Goal: Task Accomplishment & Management: Use online tool/utility

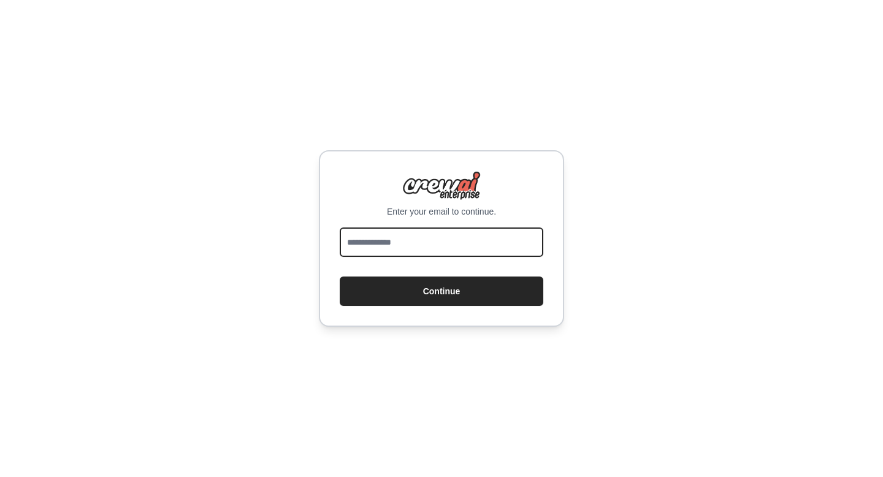
click at [415, 245] on input "email" at bounding box center [442, 241] width 204 height 29
type input "**********"
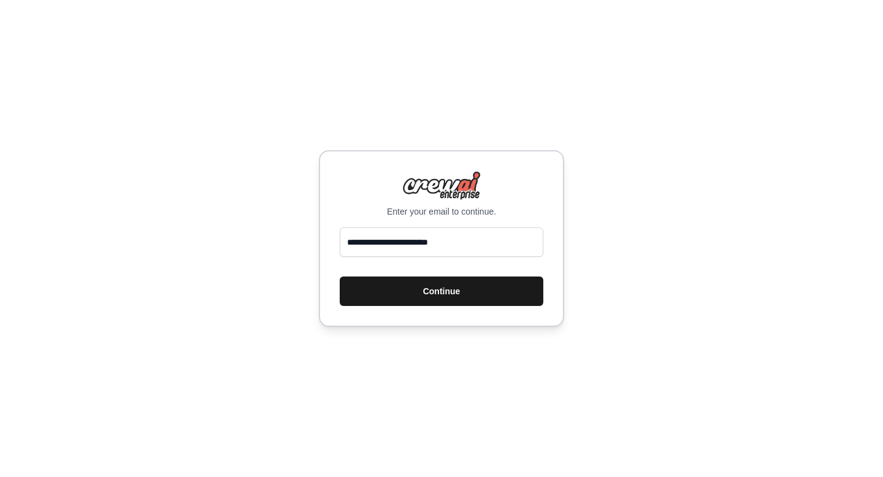
click at [405, 292] on button "Continue" at bounding box center [442, 291] width 204 height 29
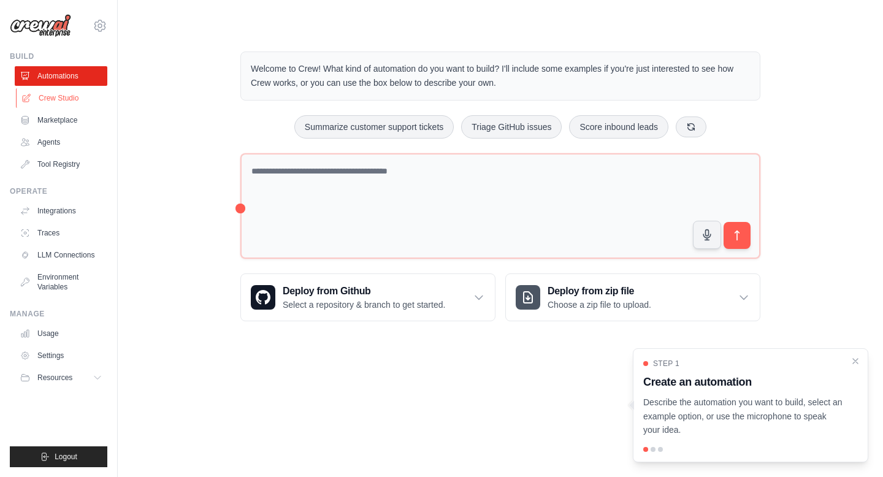
click at [62, 96] on link "Crew Studio" at bounding box center [62, 98] width 93 height 20
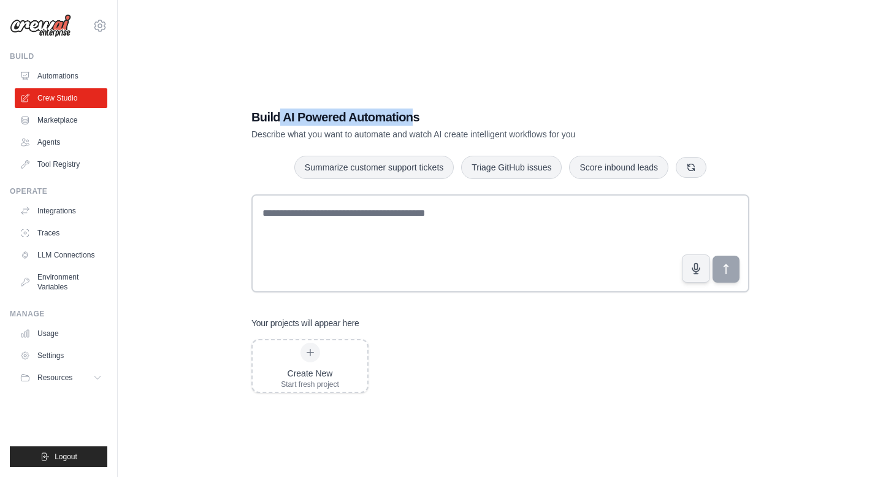
drag, startPoint x: 278, startPoint y: 115, endPoint x: 473, endPoint y: 115, distance: 194.4
click at [473, 115] on h1 "Build AI Powered Automations" at bounding box center [457, 117] width 412 height 17
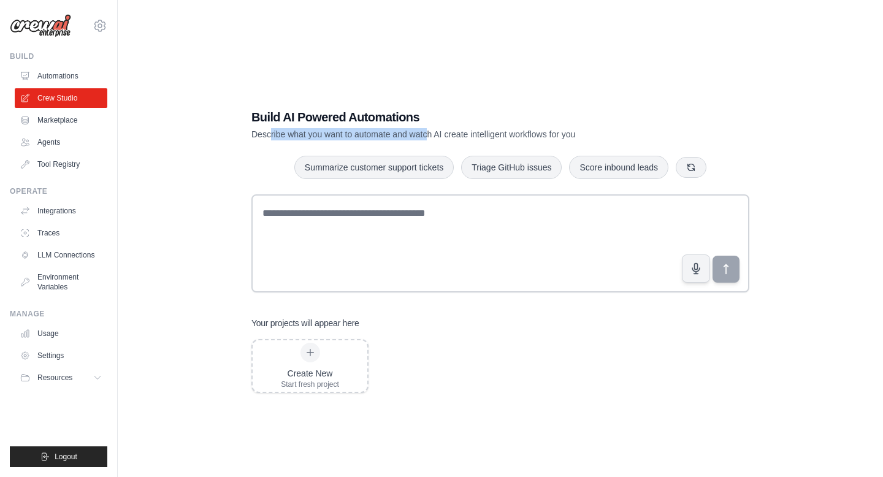
drag, startPoint x: 272, startPoint y: 136, endPoint x: 517, endPoint y: 137, distance: 245.3
click at [517, 137] on p "Describe what you want to automate and watch AI create intelligent workflows fo…" at bounding box center [457, 134] width 412 height 12
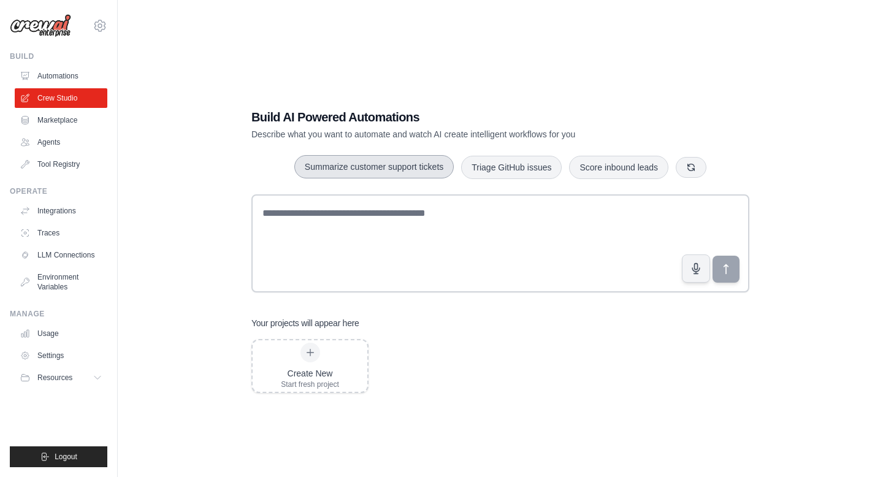
click at [380, 167] on button "Summarize customer support tickets" at bounding box center [373, 166] width 159 height 23
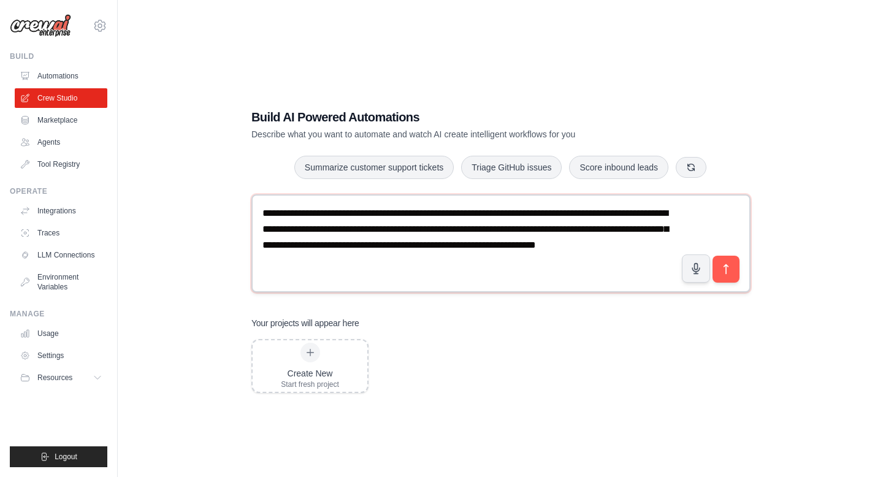
drag, startPoint x: 281, startPoint y: 219, endPoint x: 434, endPoint y: 219, distance: 153.3
click at [434, 219] on textarea "**********" at bounding box center [500, 243] width 499 height 98
drag, startPoint x: 335, startPoint y: 217, endPoint x: 476, endPoint y: 218, distance: 141.6
click at [476, 218] on textarea "**********" at bounding box center [500, 243] width 499 height 98
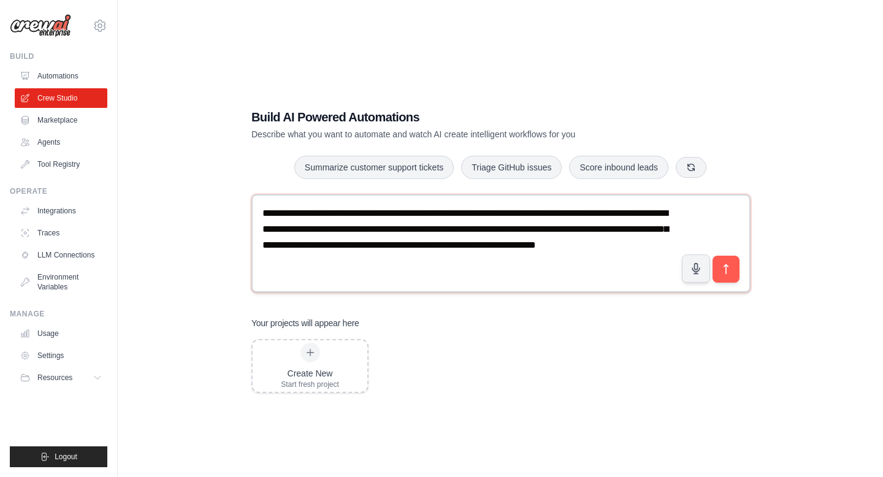
click at [476, 218] on textarea "**********" at bounding box center [500, 243] width 499 height 98
drag, startPoint x: 473, startPoint y: 215, endPoint x: 597, endPoint y: 215, distance: 123.2
click at [597, 215] on textarea "**********" at bounding box center [500, 243] width 499 height 98
drag, startPoint x: 279, startPoint y: 234, endPoint x: 420, endPoint y: 234, distance: 141.0
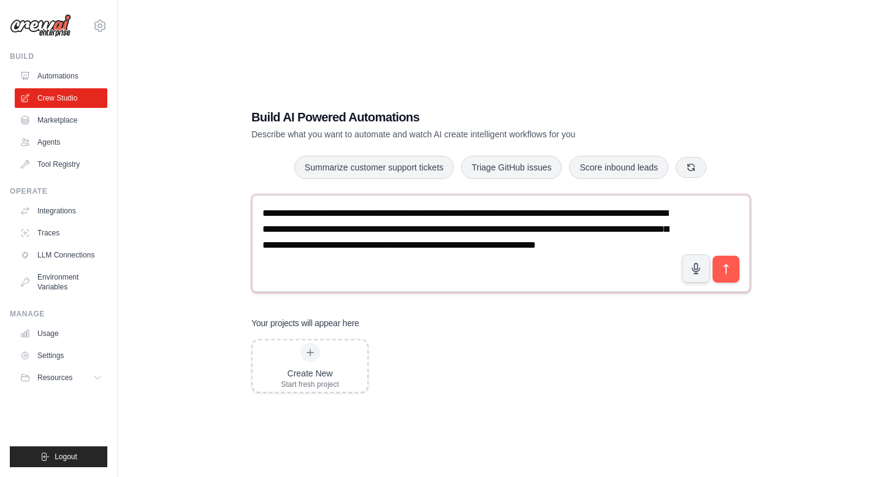
click at [420, 234] on textarea "**********" at bounding box center [500, 243] width 499 height 98
drag, startPoint x: 386, startPoint y: 232, endPoint x: 550, endPoint y: 232, distance: 164.3
click at [550, 232] on textarea "**********" at bounding box center [500, 243] width 499 height 98
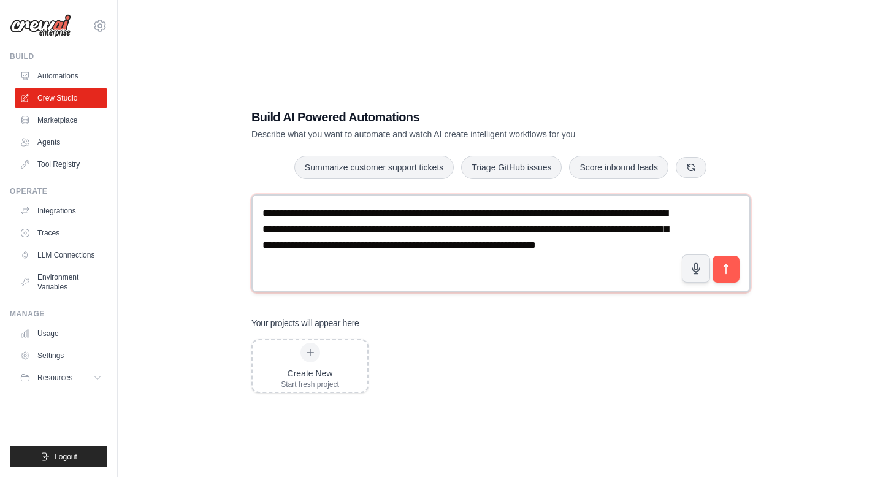
drag, startPoint x: 266, startPoint y: 251, endPoint x: 519, endPoint y: 245, distance: 252.7
click at [519, 245] on textarea "**********" at bounding box center [500, 243] width 499 height 98
drag, startPoint x: 404, startPoint y: 248, endPoint x: 537, endPoint y: 248, distance: 133.1
click at [537, 248] on textarea "**********" at bounding box center [500, 243] width 499 height 98
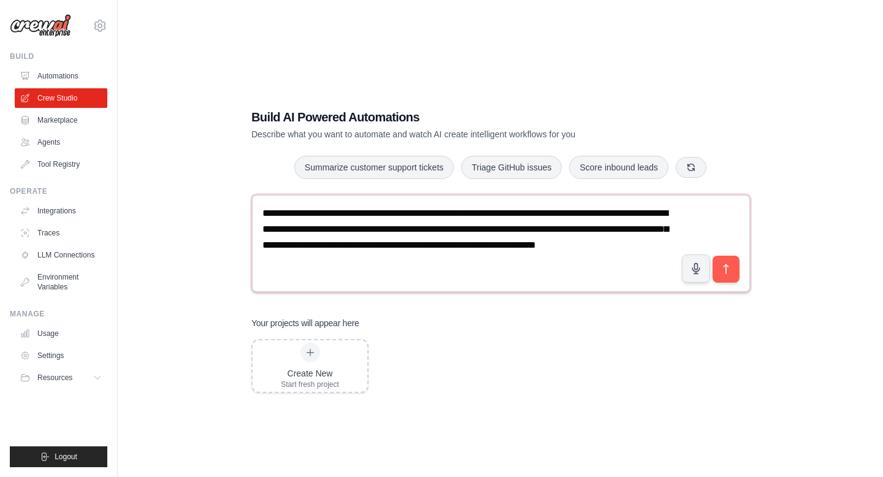
click at [537, 248] on textarea "**********" at bounding box center [500, 243] width 499 height 98
click at [734, 268] on button "submit" at bounding box center [726, 269] width 28 height 28
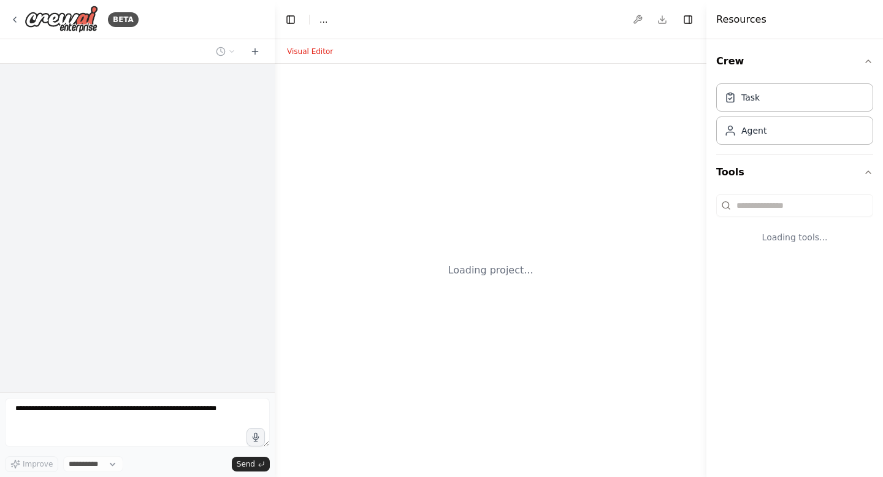
select select "****"
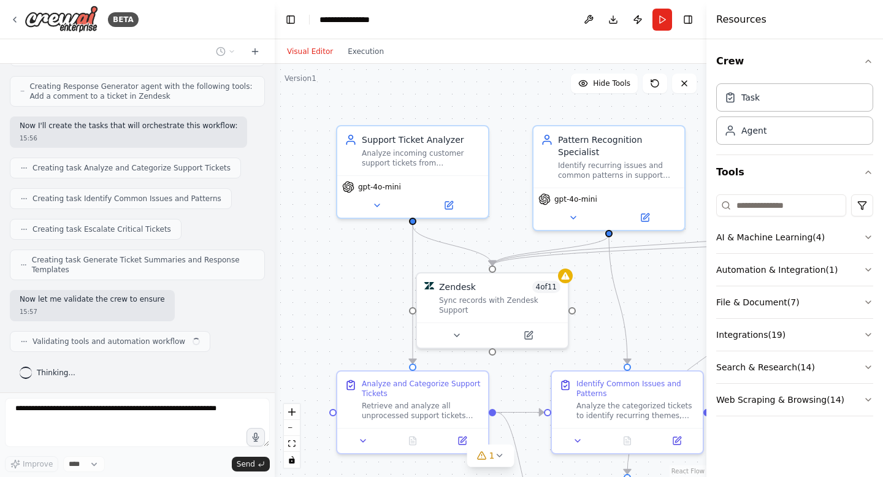
scroll to position [632, 0]
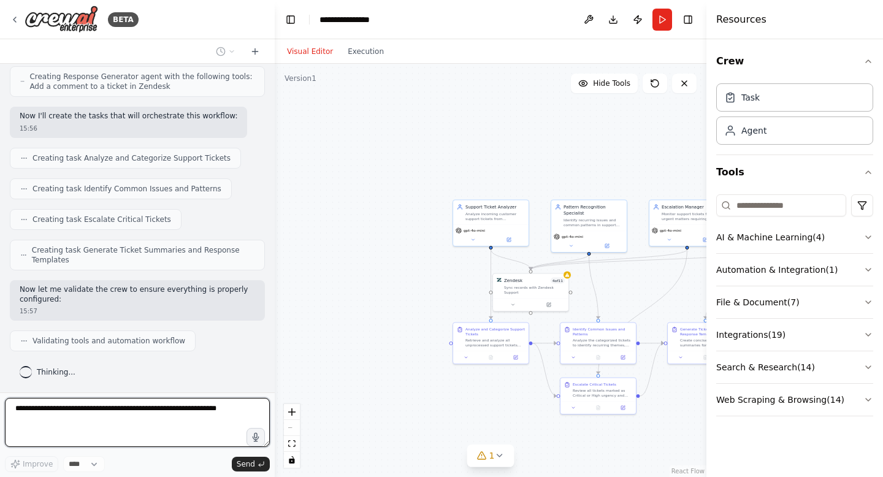
drag, startPoint x: 425, startPoint y: 133, endPoint x: 302, endPoint y: 105, distance: 125.7
click at [302, 105] on div ".deletable-edge-delete-btn { width: 20px; height: 20px; border: 0px solid #ffff…" at bounding box center [491, 270] width 432 height 413
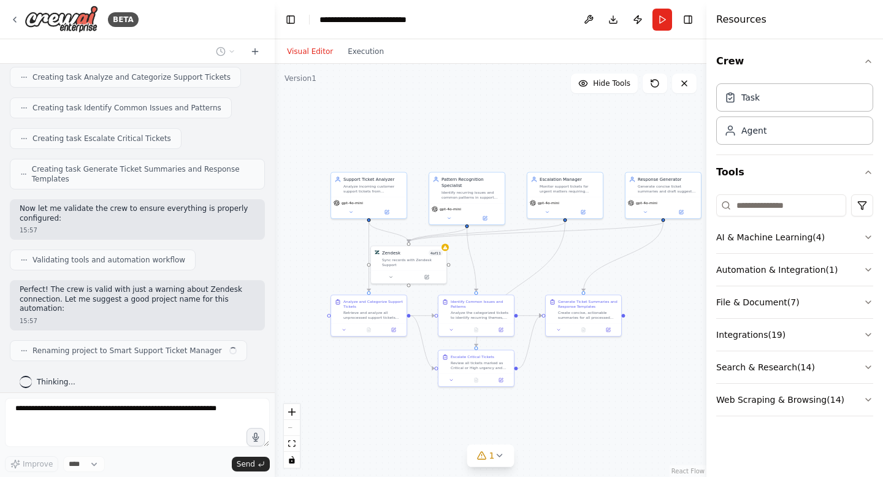
scroll to position [723, 0]
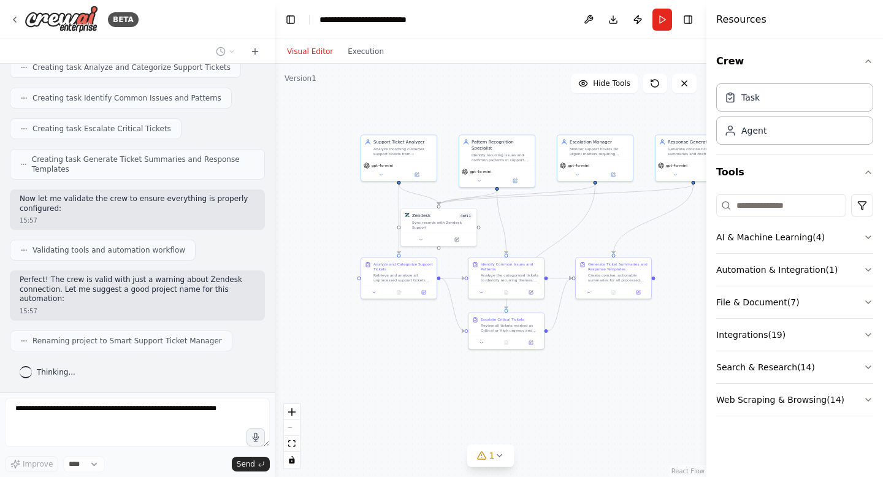
drag, startPoint x: 426, startPoint y: 124, endPoint x: 460, endPoint y: 90, distance: 49.0
click at [460, 90] on div ".deletable-edge-delete-btn { width: 20px; height: 20px; border: 0px solid #ffff…" at bounding box center [491, 270] width 432 height 413
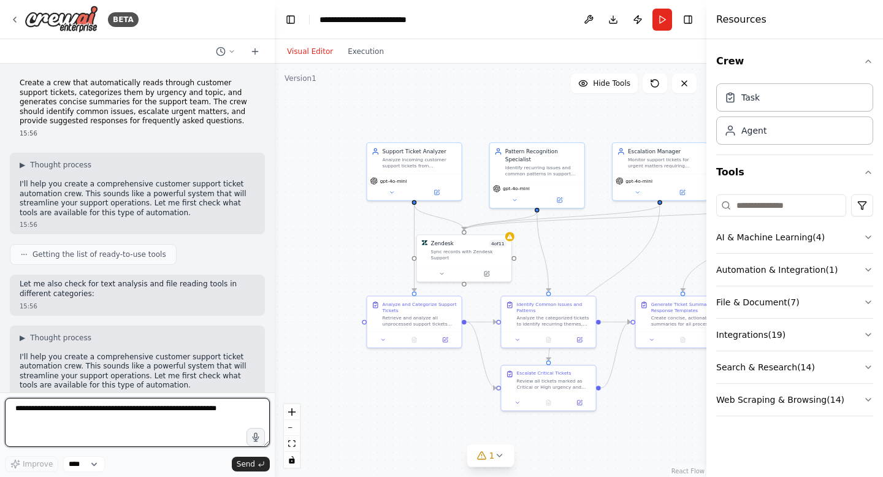
scroll to position [26, 0]
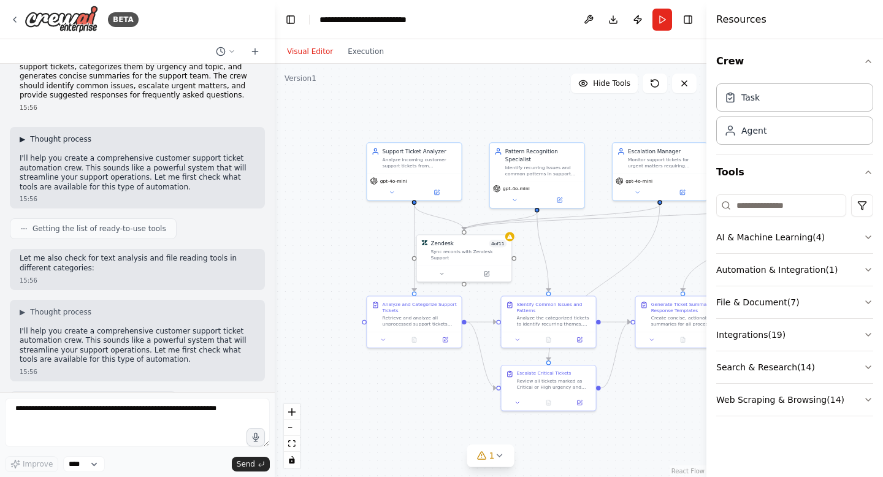
click at [25, 138] on span "▶" at bounding box center [23, 139] width 6 height 10
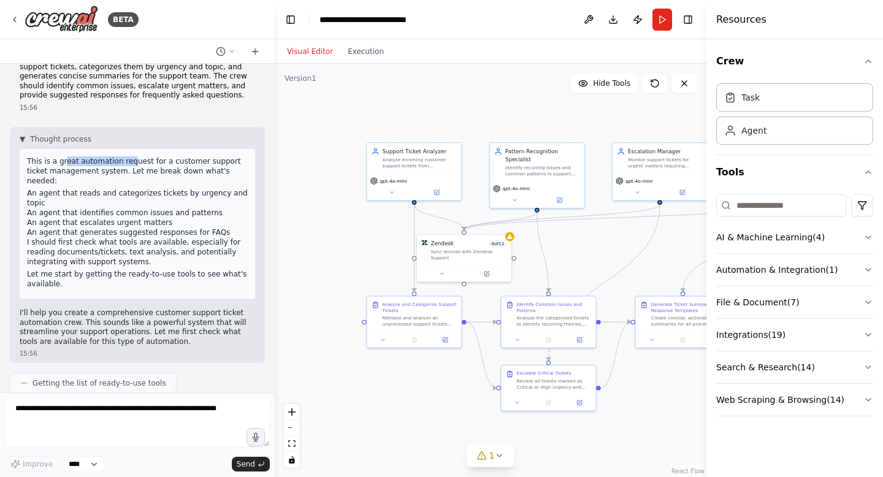
drag, startPoint x: 63, startPoint y: 160, endPoint x: 207, endPoint y: 181, distance: 145.6
click at [207, 181] on div "This is a great automation request for a customer support ticket management sys…" at bounding box center [137, 224] width 235 height 150
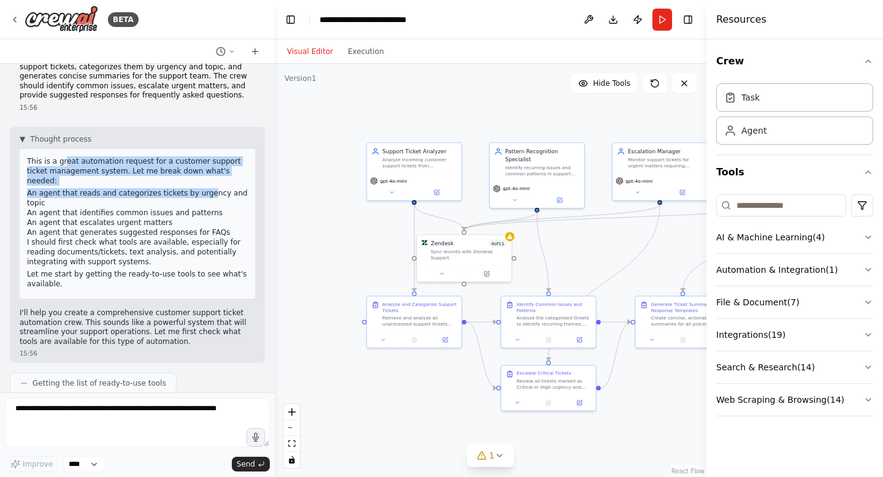
click at [207, 188] on li "An agent that reads and categorizes tickets by urgency and topic" at bounding box center [137, 198] width 221 height 20
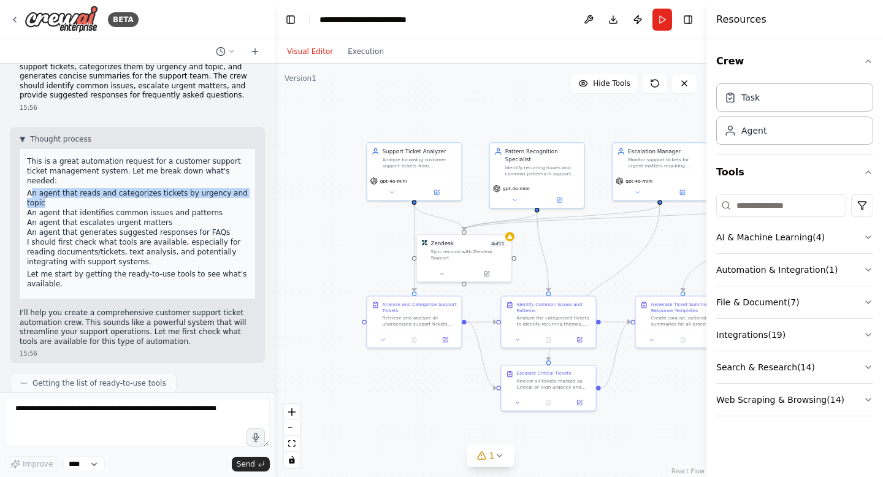
drag, startPoint x: 30, startPoint y: 183, endPoint x: 181, endPoint y: 212, distance: 153.6
click at [181, 212] on ol "An agent that reads and categorizes tickets by urgency and topic An agent that …" at bounding box center [137, 212] width 221 height 49
click at [181, 218] on li "An agent that escalates urgent matters" at bounding box center [137, 223] width 221 height 10
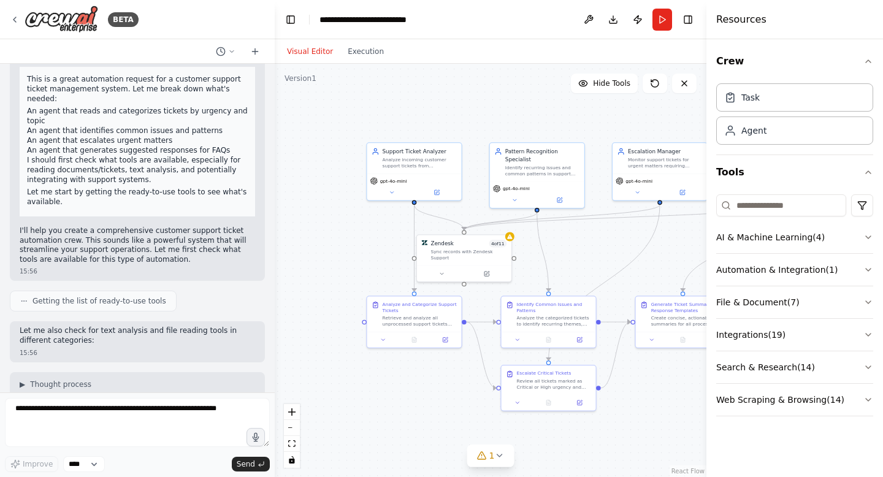
scroll to position [105, 0]
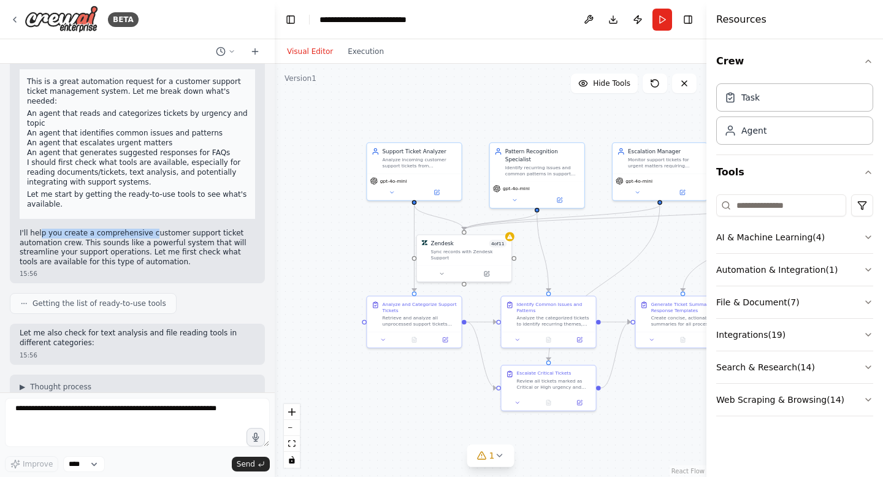
drag, startPoint x: 39, startPoint y: 223, endPoint x: 189, endPoint y: 224, distance: 149.6
click at [189, 229] on p "I'll help you create a comprehensive customer support ticket automation crew. T…" at bounding box center [137, 248] width 235 height 38
drag, startPoint x: 31, startPoint y: 234, endPoint x: 93, endPoint y: 234, distance: 61.3
click at [86, 234] on p "I'll help you create a comprehensive customer support ticket automation crew. T…" at bounding box center [137, 248] width 235 height 38
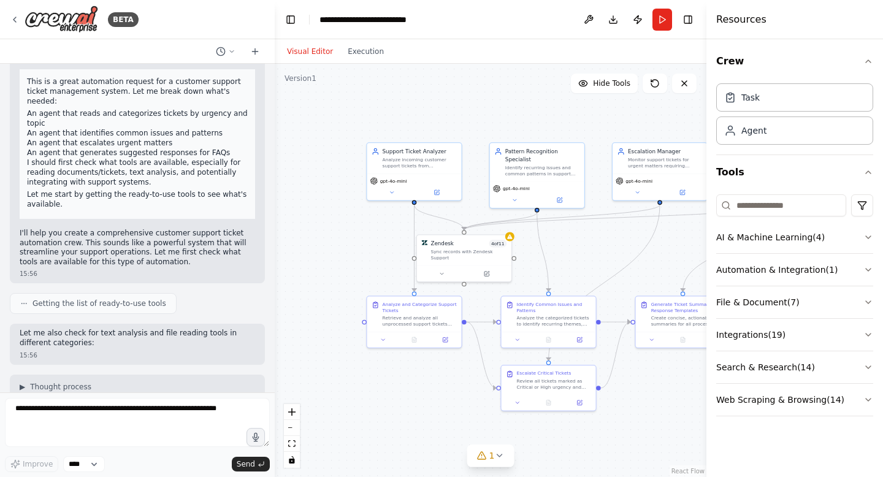
click at [93, 234] on p "I'll help you create a comprehensive customer support ticket automation crew. T…" at bounding box center [137, 248] width 235 height 38
drag, startPoint x: 81, startPoint y: 231, endPoint x: 205, endPoint y: 231, distance: 123.9
click at [205, 231] on p "I'll help you create a comprehensive customer support ticket automation crew. T…" at bounding box center [137, 248] width 235 height 38
drag, startPoint x: 23, startPoint y: 245, endPoint x: 135, endPoint y: 245, distance: 112.2
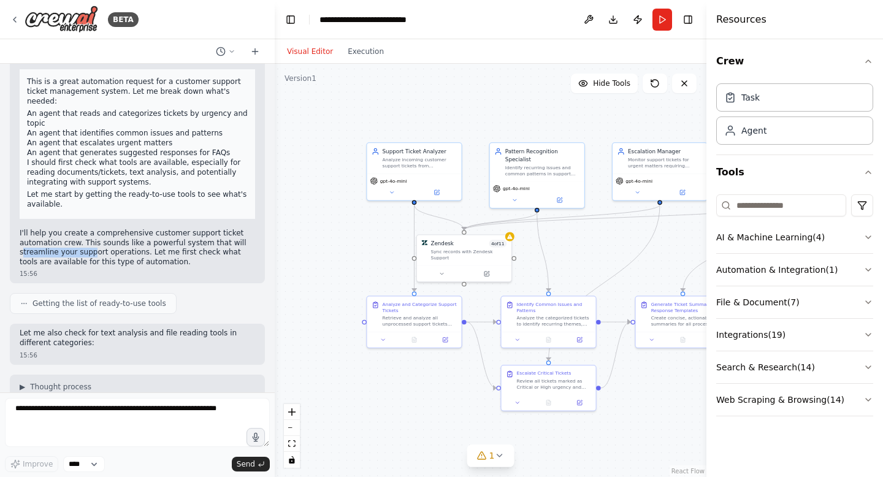
click at [135, 245] on p "I'll help you create a comprehensive customer support ticket automation crew. T…" at bounding box center [137, 248] width 235 height 38
drag, startPoint x: 146, startPoint y: 237, endPoint x: 202, endPoint y: 240, distance: 55.9
click at [178, 237] on p "I'll help you create a comprehensive customer support ticket automation crew. T…" at bounding box center [137, 248] width 235 height 38
click at [202, 240] on p "I'll help you create a comprehensive customer support ticket automation crew. T…" at bounding box center [137, 248] width 235 height 38
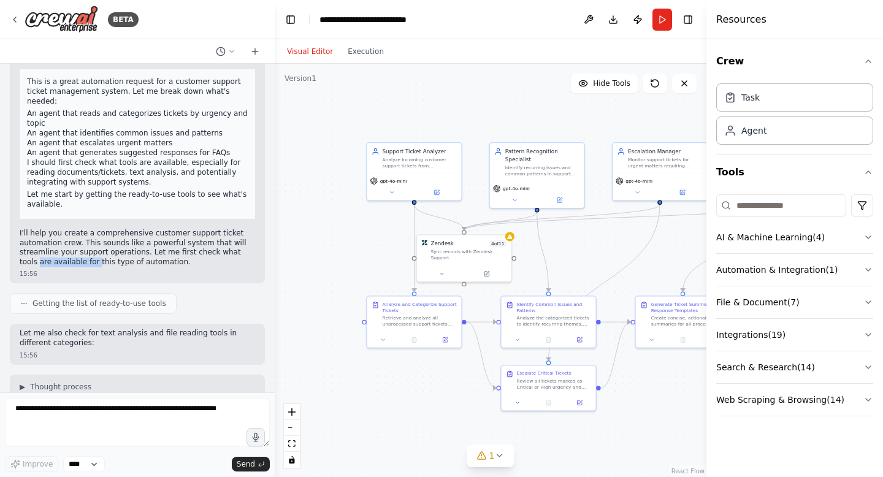
drag, startPoint x: 21, startPoint y: 255, endPoint x: 116, endPoint y: 255, distance: 95.7
click at [116, 255] on p "I'll help you create a comprehensive customer support ticket automation crew. T…" at bounding box center [137, 248] width 235 height 38
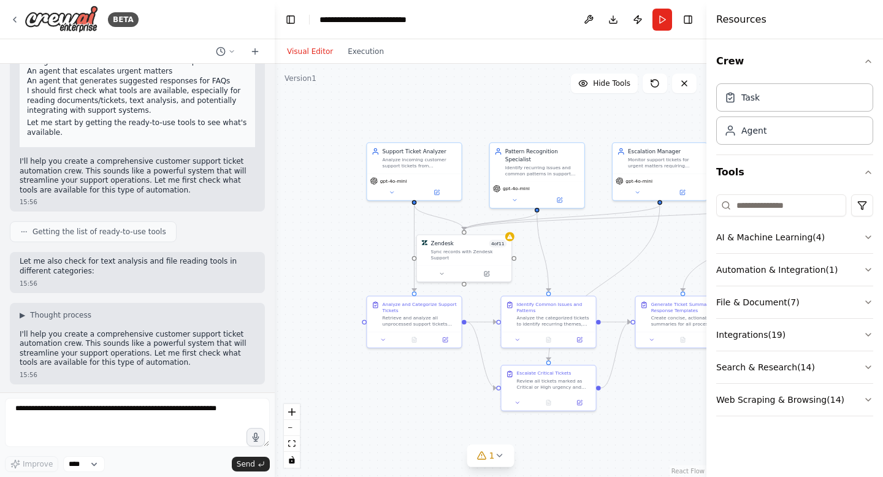
scroll to position [218, 0]
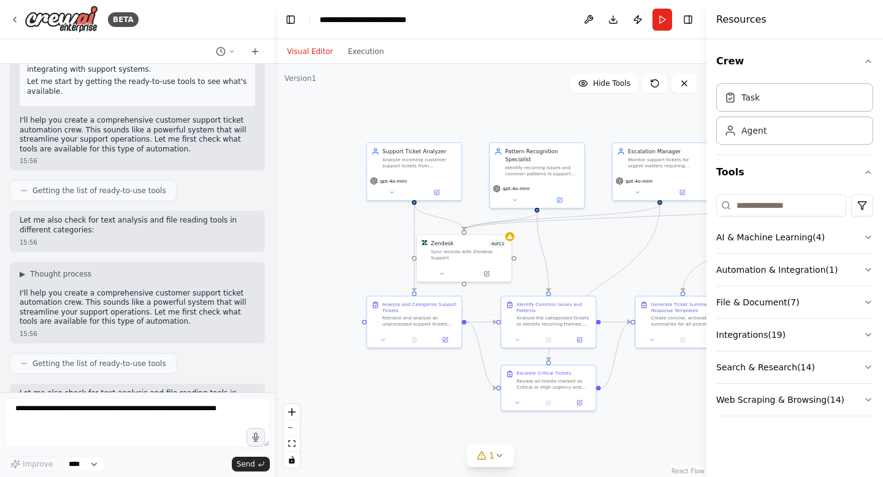
drag, startPoint x: 69, startPoint y: 176, endPoint x: 146, endPoint y: 178, distance: 77.3
click at [119, 186] on span "Getting the list of ready-to-use tools" at bounding box center [99, 191] width 134 height 10
click at [146, 186] on span "Getting the list of ready-to-use tools" at bounding box center [99, 191] width 134 height 10
drag, startPoint x: 21, startPoint y: 212, endPoint x: 158, endPoint y: 212, distance: 136.7
click at [158, 216] on p "Let me also check for text analysis and file reading tools in different categor…" at bounding box center [137, 225] width 235 height 19
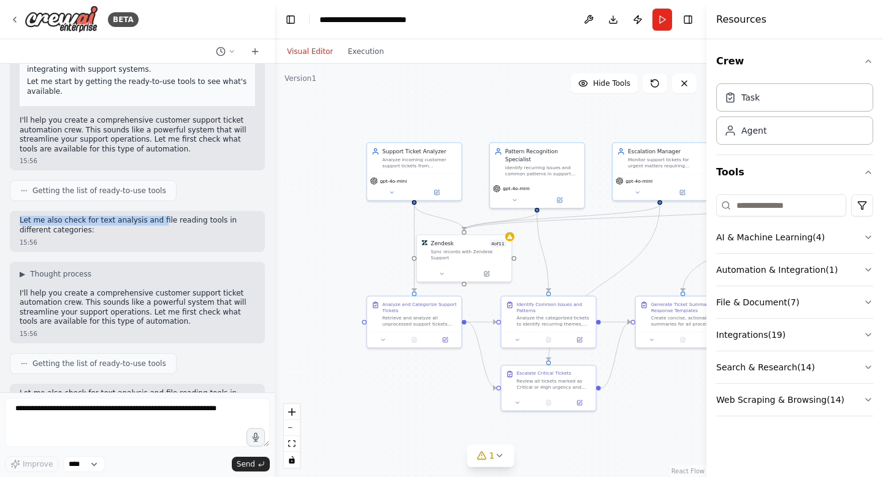
click at [158, 216] on p "Let me also check for text analysis and file reading tools in different categor…" at bounding box center [137, 225] width 235 height 19
drag, startPoint x: 101, startPoint y: 210, endPoint x: 189, endPoint y: 209, distance: 87.7
click at [189, 216] on p "Let me also check for text analysis and file reading tools in different categor…" at bounding box center [137, 225] width 235 height 19
drag, startPoint x: 23, startPoint y: 209, endPoint x: 95, endPoint y: 250, distance: 82.9
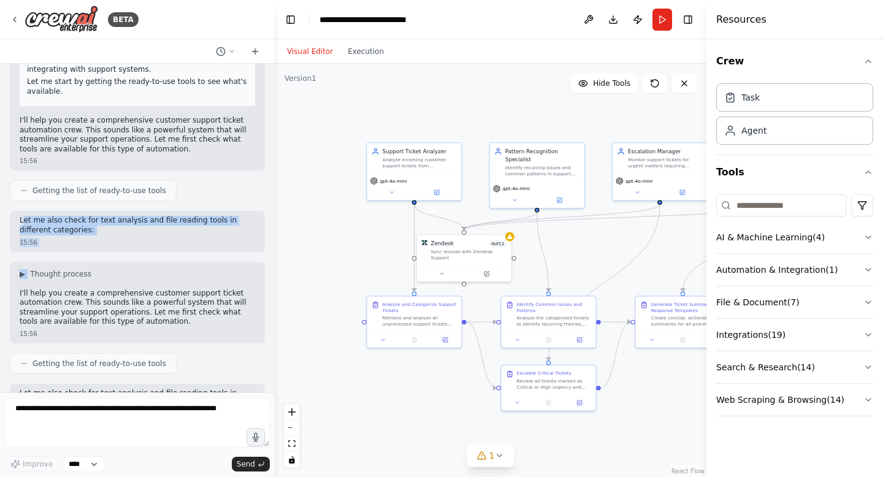
click at [95, 250] on div "Create a crew that automatically reads through customer support tickets, catego…" at bounding box center [137, 228] width 275 height 329
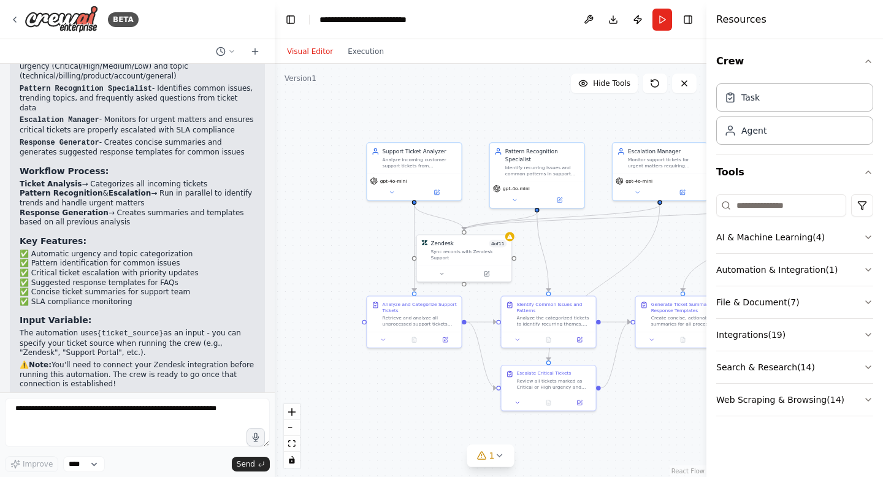
scroll to position [1266, 0]
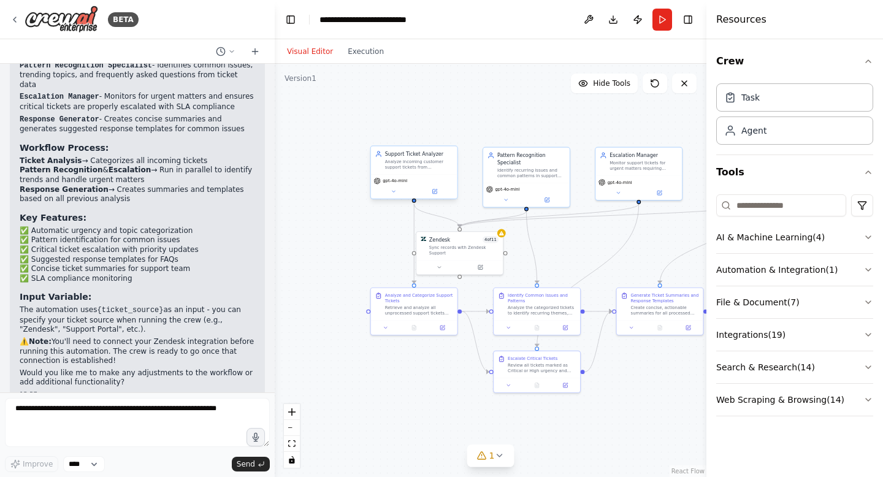
click at [411, 175] on div "gpt-4o-mini" at bounding box center [414, 186] width 86 height 25
click at [438, 195] on button at bounding box center [434, 191] width 40 height 9
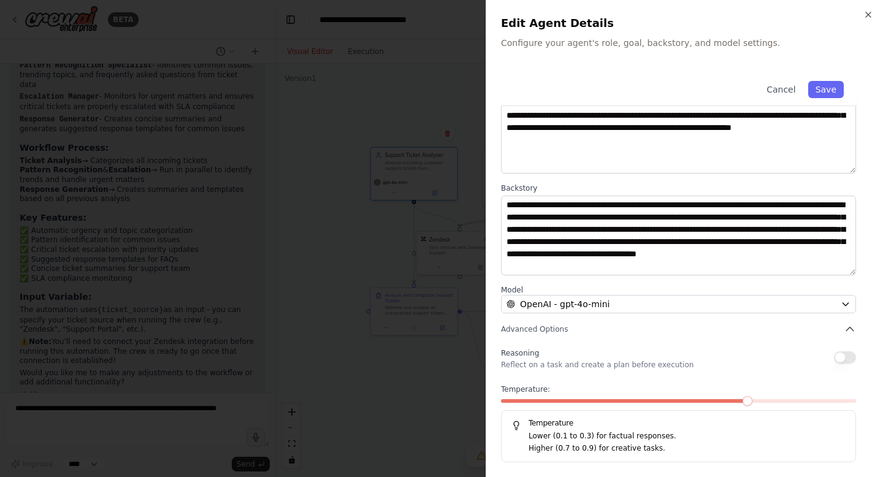
scroll to position [77, 0]
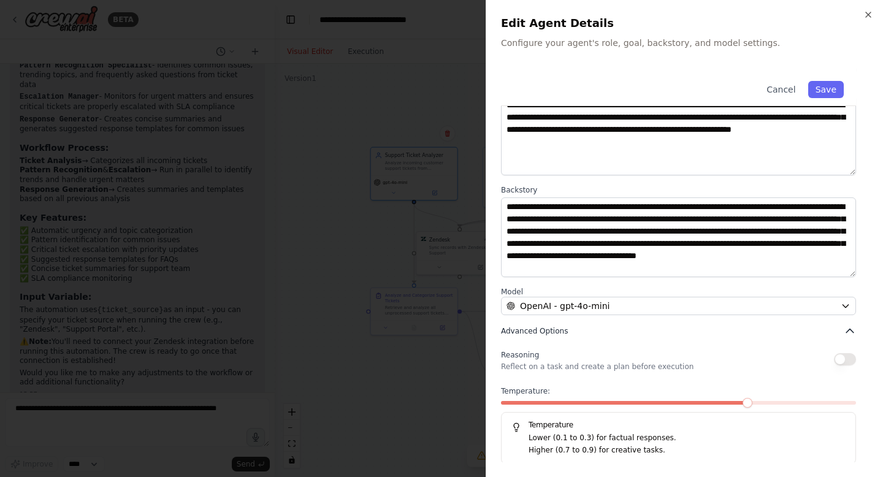
click at [853, 331] on icon "button" at bounding box center [850, 331] width 12 height 12
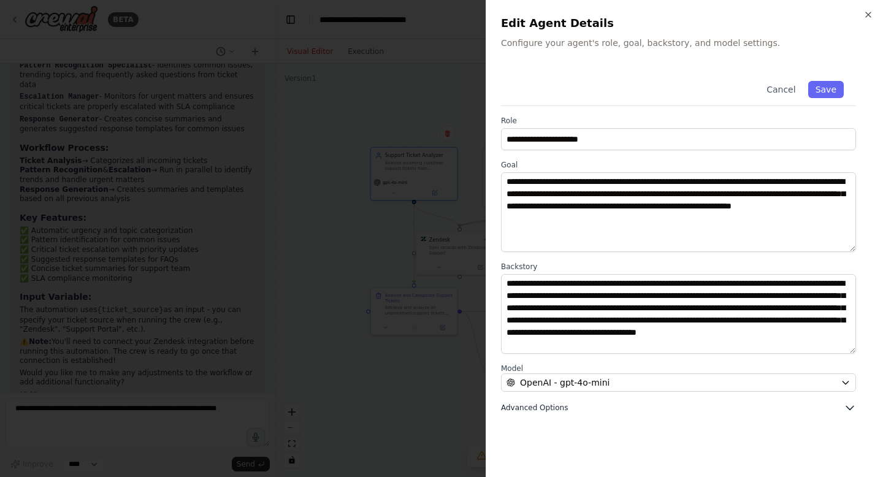
scroll to position [0, 0]
click at [853, 406] on icon "button" at bounding box center [850, 408] width 12 height 12
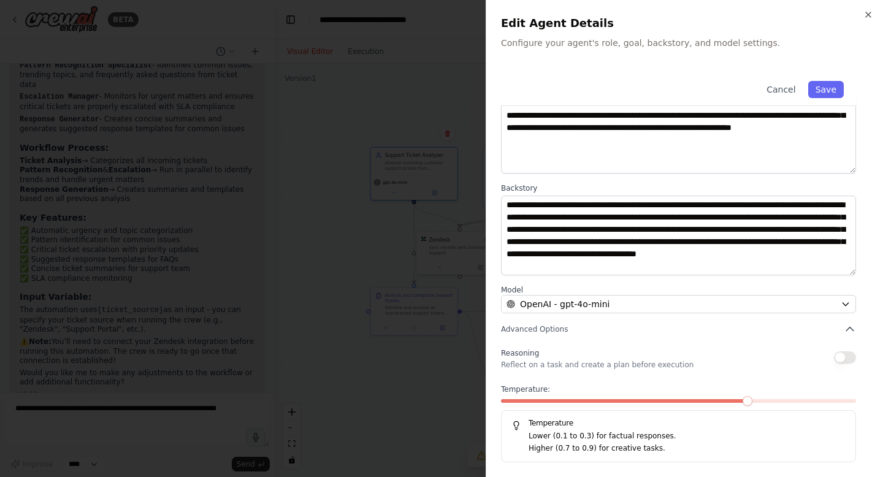
click at [838, 358] on button "button" at bounding box center [845, 357] width 22 height 12
click at [844, 352] on button "button" at bounding box center [845, 357] width 22 height 12
click at [784, 88] on button "Cancel" at bounding box center [781, 89] width 44 height 17
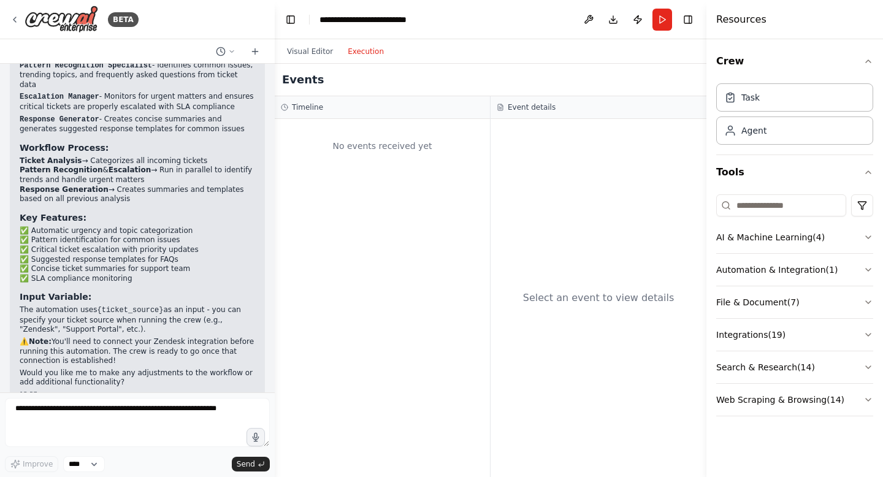
click at [370, 55] on button "Execution" at bounding box center [365, 51] width 51 height 15
click at [803, 97] on div "Task" at bounding box center [794, 97] width 157 height 28
click at [738, 99] on div "Task" at bounding box center [742, 97] width 36 height 12
click at [749, 137] on div "Agent" at bounding box center [794, 130] width 157 height 28
drag, startPoint x: 763, startPoint y: 131, endPoint x: 716, endPoint y: 120, distance: 49.2
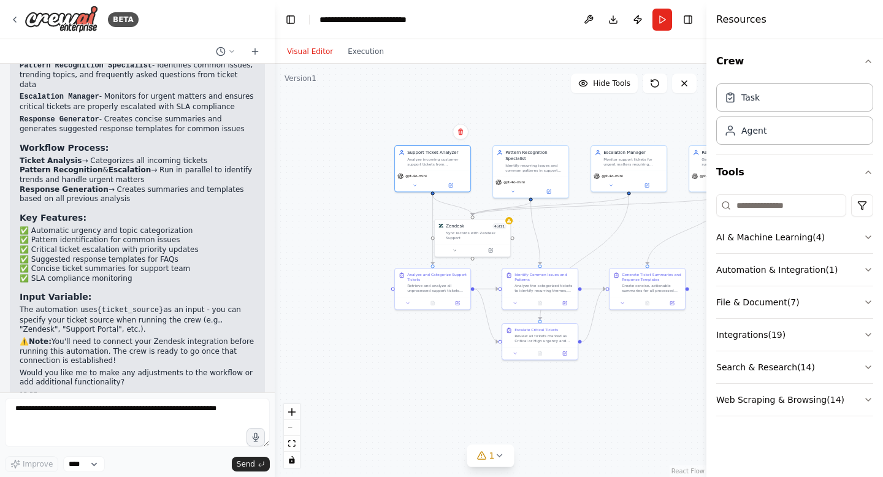
click at [317, 48] on button "Visual Editor" at bounding box center [310, 51] width 61 height 15
click at [750, 297] on button "File & Document ( 7 )" at bounding box center [794, 302] width 157 height 32
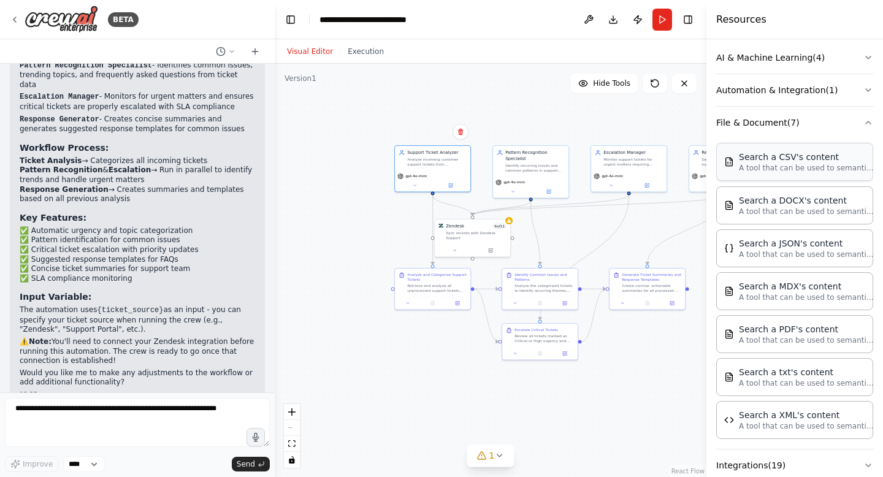
scroll to position [0, 0]
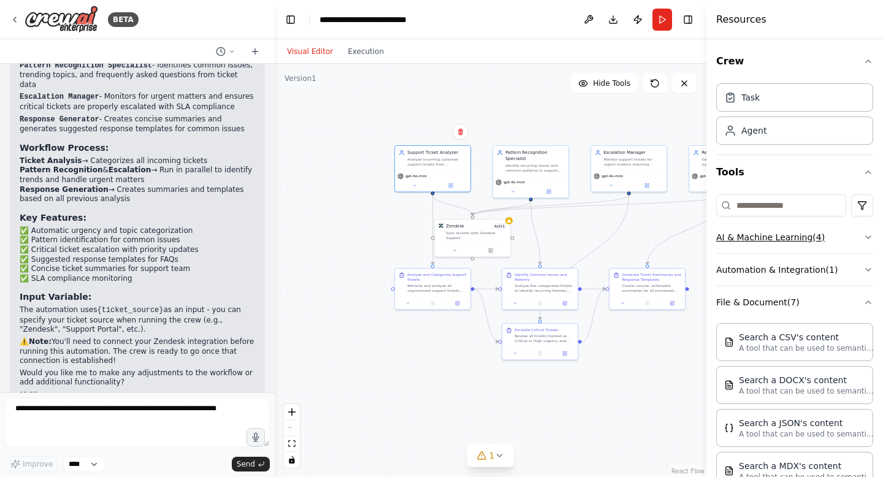
click at [753, 231] on button "AI & Machine Learning ( 4 )" at bounding box center [794, 237] width 157 height 32
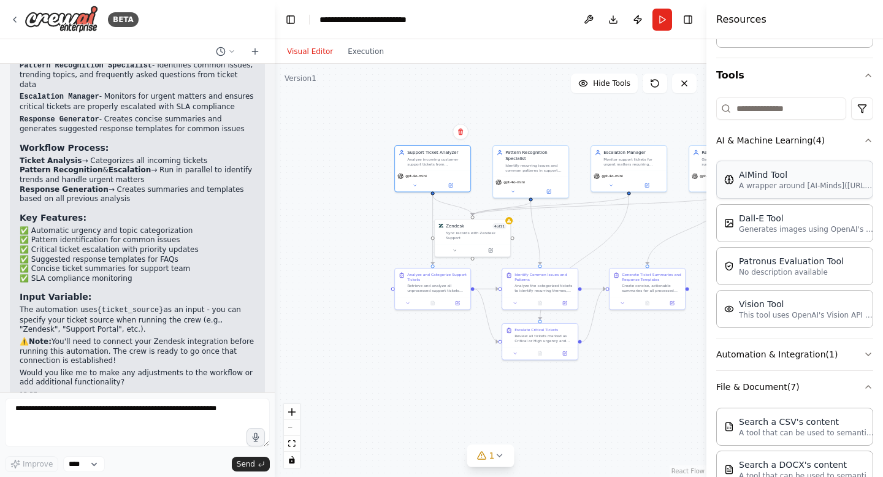
scroll to position [98, 0]
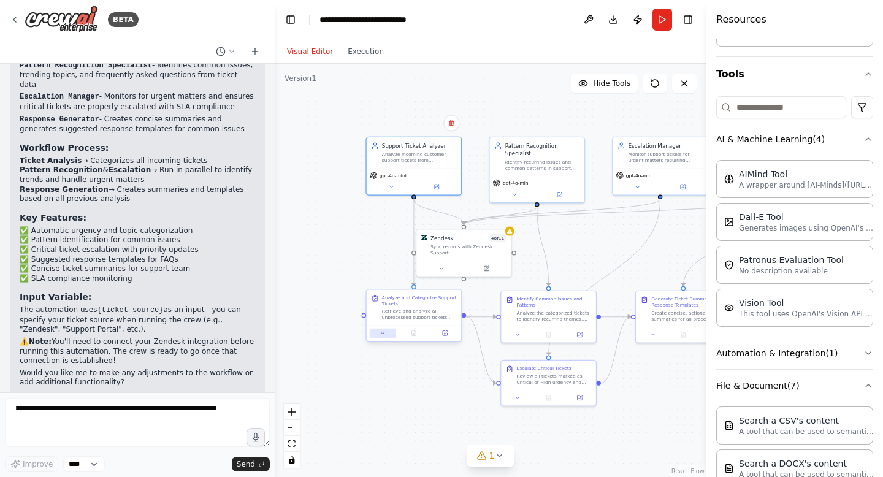
click at [383, 337] on button at bounding box center [383, 333] width 26 height 9
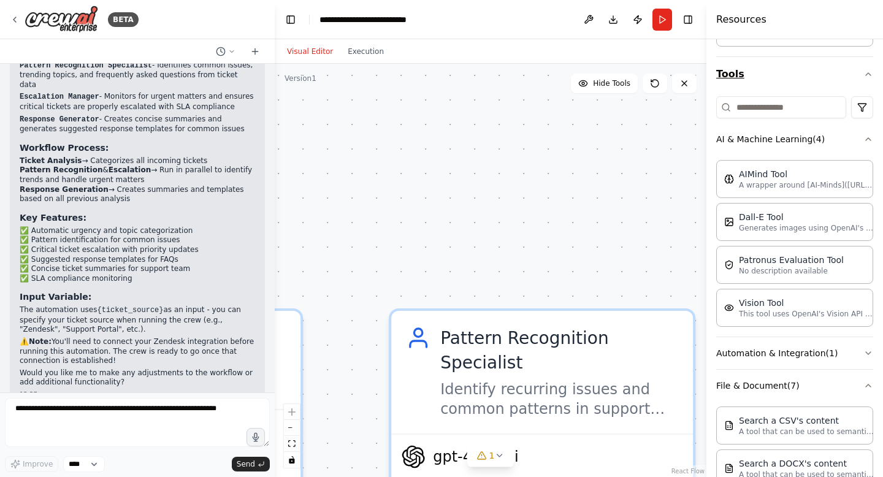
scroll to position [0, 0]
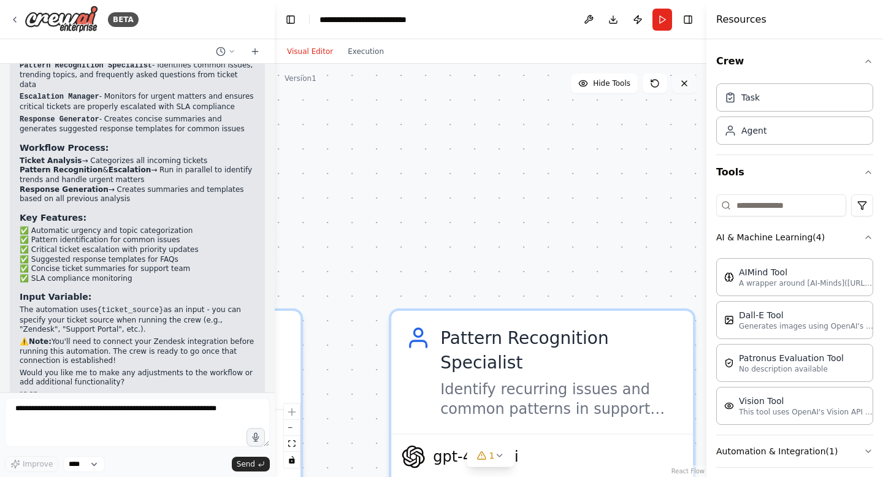
click at [689, 85] on icon at bounding box center [684, 83] width 10 height 10
click at [671, 88] on div "Hide Tools" at bounding box center [634, 84] width 126 height 20
click at [681, 87] on icon at bounding box center [684, 83] width 10 height 10
click at [686, 21] on button "Toggle Right Sidebar" at bounding box center [687, 19] width 17 height 17
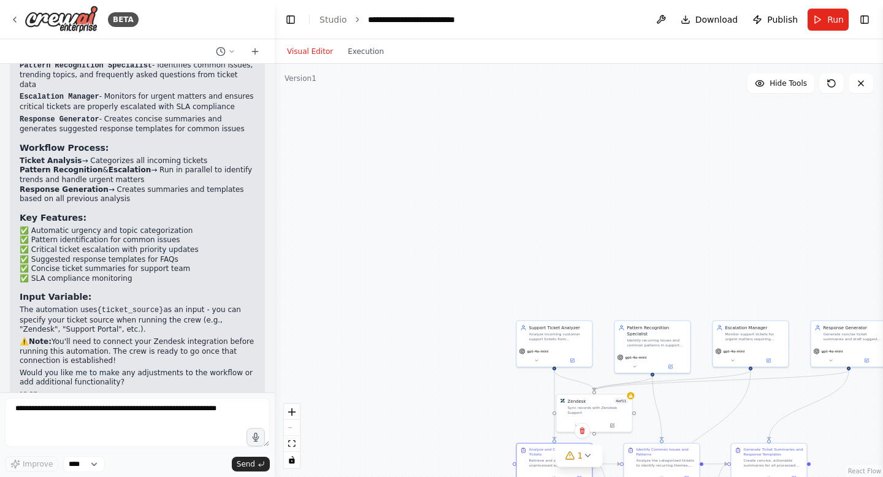
click at [289, 429] on div "React Flow controls" at bounding box center [292, 436] width 16 height 64
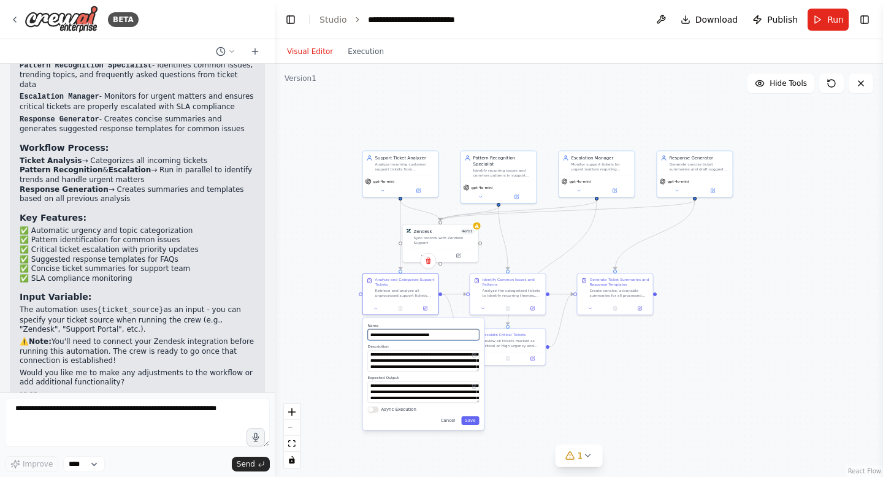
drag, startPoint x: 460, startPoint y: 411, endPoint x: 300, endPoint y: 234, distance: 238.3
click at [300, 234] on div ".deletable-edge-delete-btn { width: 20px; height: 20px; border: 0px solid #ffff…" at bounding box center [579, 270] width 608 height 413
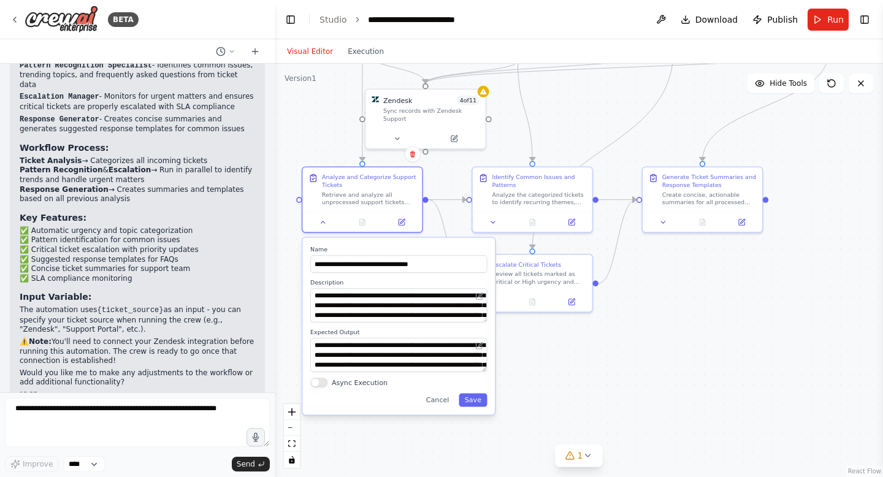
drag, startPoint x: 737, startPoint y: 302, endPoint x: 780, endPoint y: 155, distance: 153.3
click at [780, 155] on div ".deletable-edge-delete-btn { width: 20px; height: 20px; border: 0px solid #ffff…" at bounding box center [579, 270] width 608 height 413
drag, startPoint x: 330, startPoint y: 348, endPoint x: 410, endPoint y: 353, distance: 79.2
click at [410, 353] on textarea "**********" at bounding box center [398, 355] width 177 height 34
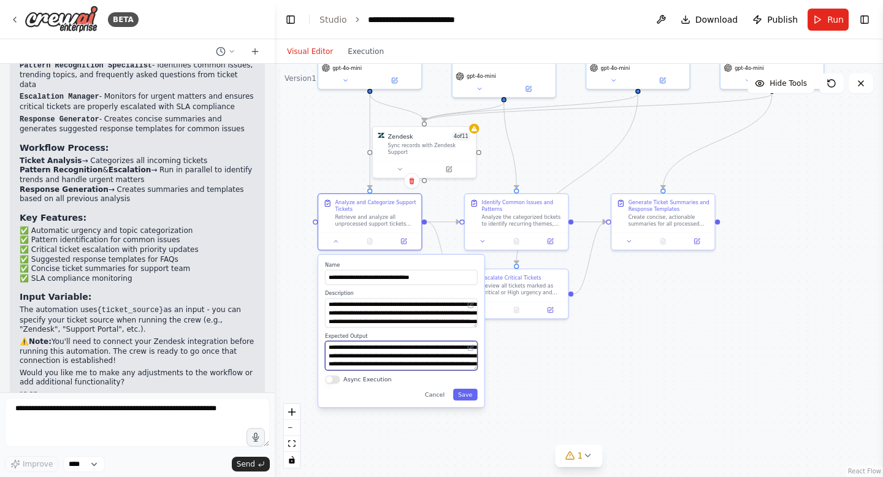
click at [451, 354] on textarea "**********" at bounding box center [401, 355] width 153 height 29
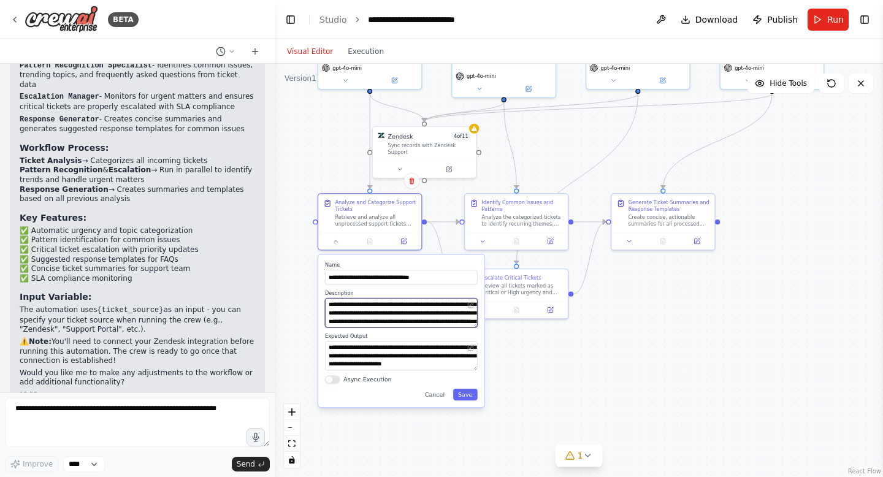
click at [380, 310] on textarea "**********" at bounding box center [401, 312] width 153 height 29
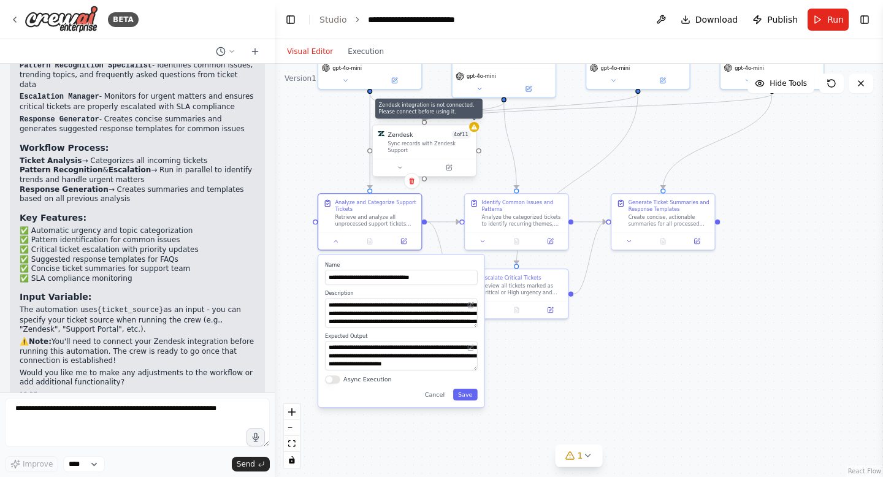
click at [476, 130] on icon at bounding box center [474, 127] width 7 height 7
click at [424, 148] on div "Sync records with Zendesk Support" at bounding box center [433, 146] width 83 height 13
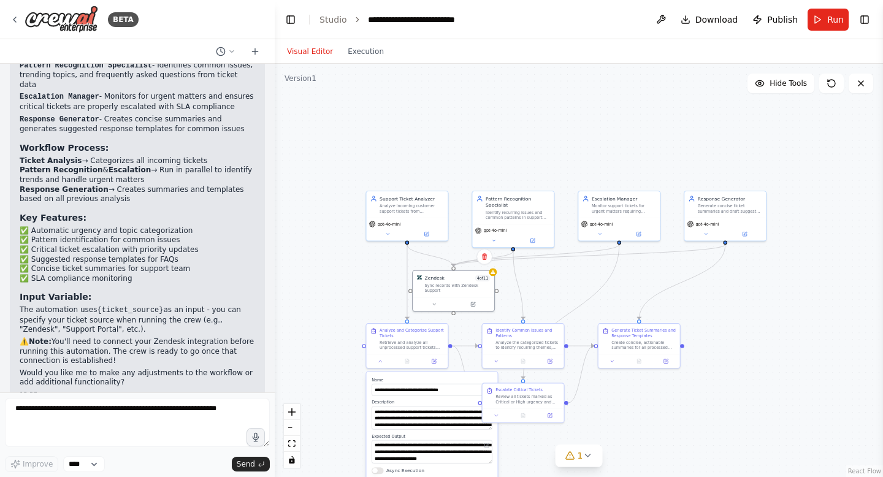
drag, startPoint x: 815, startPoint y: 131, endPoint x: 762, endPoint y: 232, distance: 114.1
click at [762, 232] on div ".deletable-edge-delete-btn { width: 20px; height: 20px; border: 0px solid #ffff…" at bounding box center [579, 270] width 608 height 413
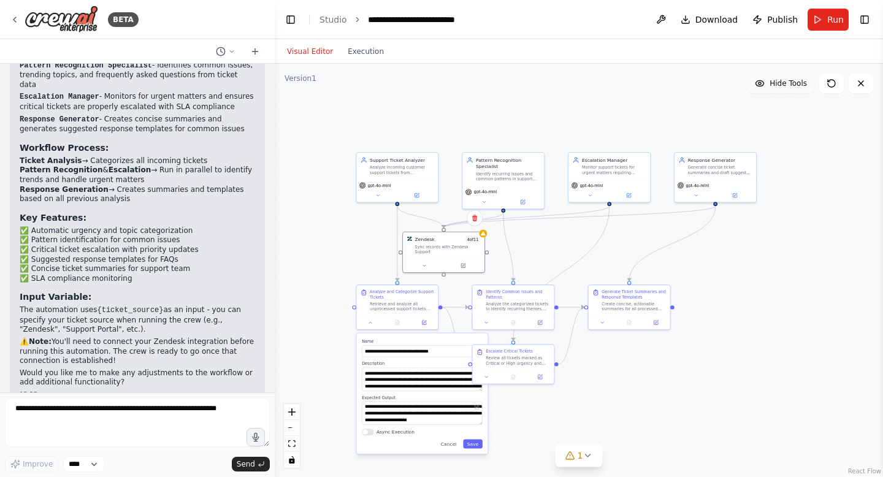
click at [784, 86] on span "Hide Tools" at bounding box center [787, 83] width 37 height 10
click at [784, 86] on span "Show Tools" at bounding box center [786, 83] width 40 height 10
click at [860, 15] on button "Toggle Right Sidebar" at bounding box center [864, 19] width 17 height 17
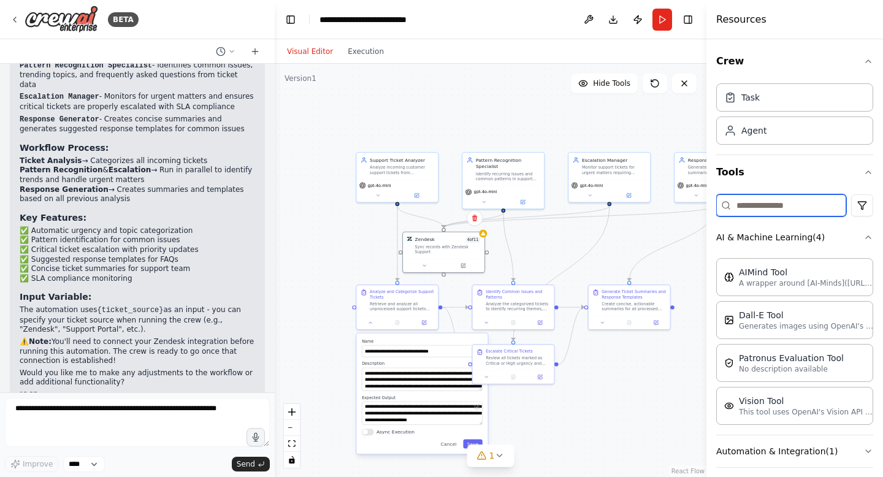
click at [767, 207] on input at bounding box center [781, 205] width 130 height 22
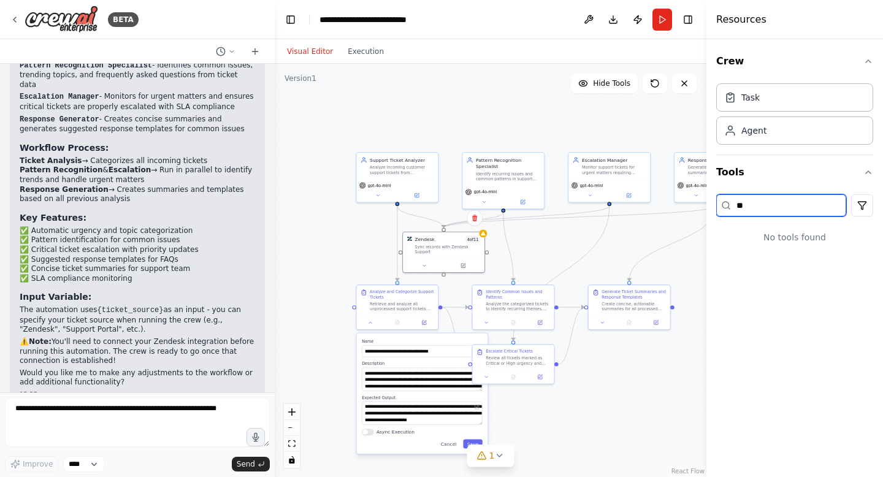
type input "*"
click at [771, 230] on button "Integrations ( 1 )" at bounding box center [794, 237] width 157 height 32
click at [773, 205] on input "*****" at bounding box center [781, 205] width 130 height 22
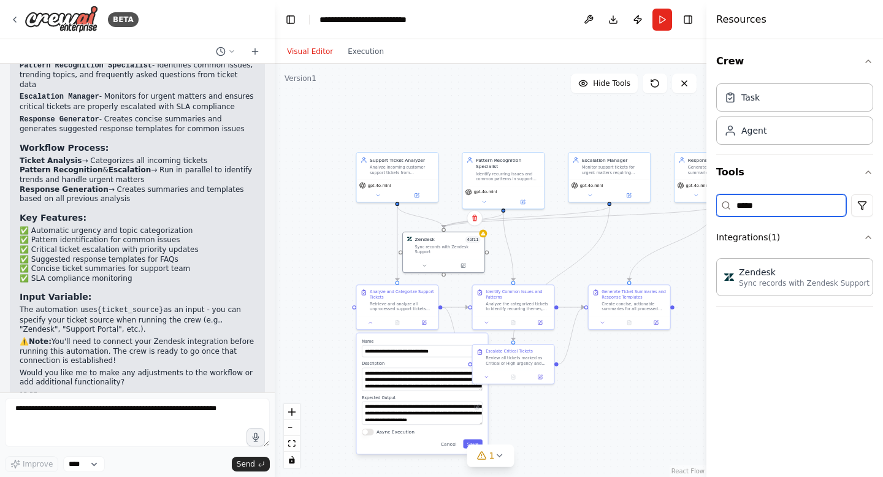
click at [773, 205] on input "*****" at bounding box center [781, 205] width 130 height 22
type input "****"
click at [778, 211] on input "****" at bounding box center [781, 205] width 130 height 22
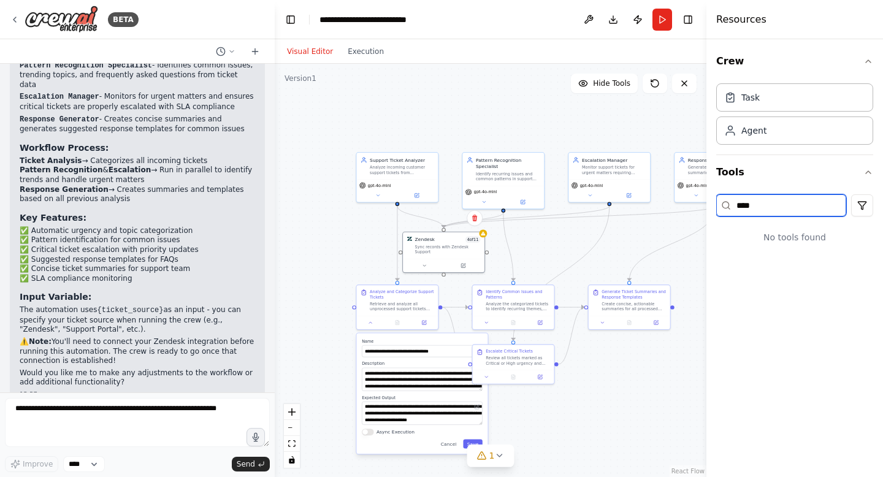
click at [778, 211] on input "****" at bounding box center [781, 205] width 130 height 22
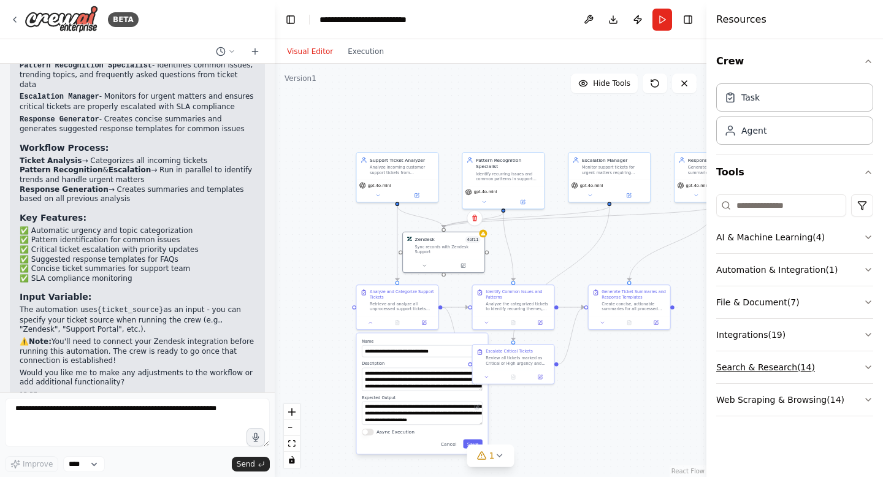
click at [849, 369] on button "Search & Research ( 14 )" at bounding box center [794, 367] width 157 height 32
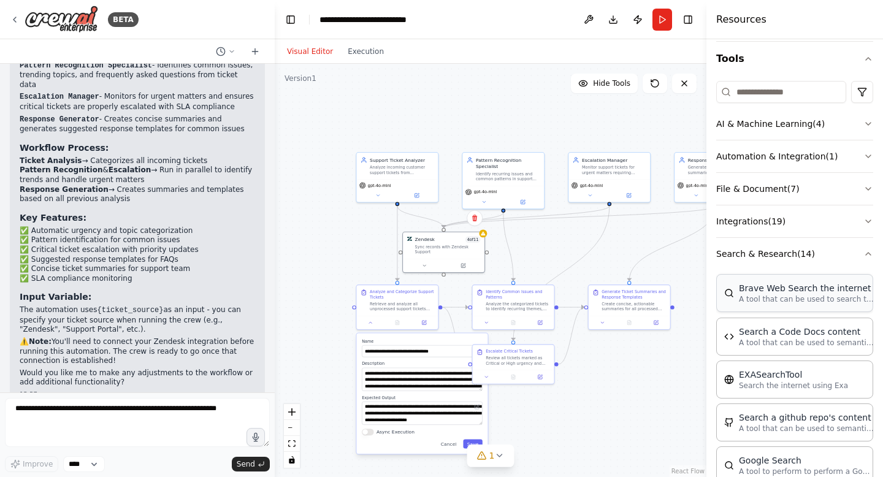
scroll to position [109, 0]
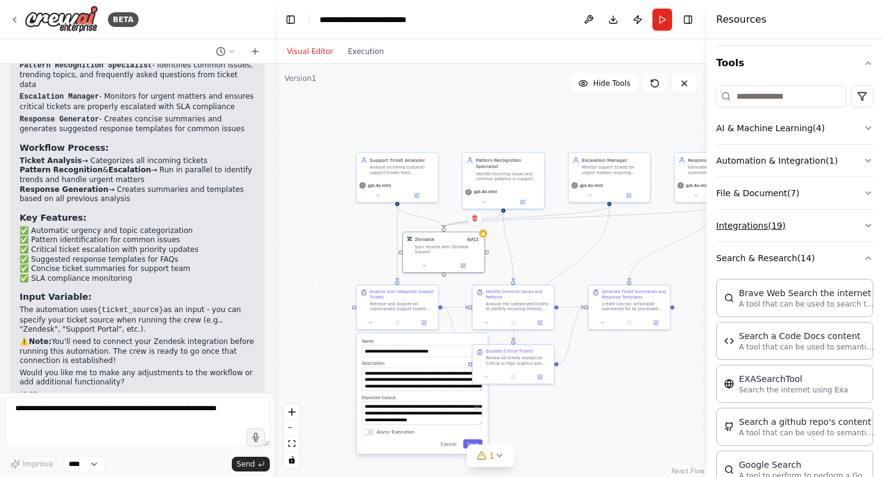
click at [827, 228] on button "Integrations ( 19 )" at bounding box center [794, 226] width 157 height 32
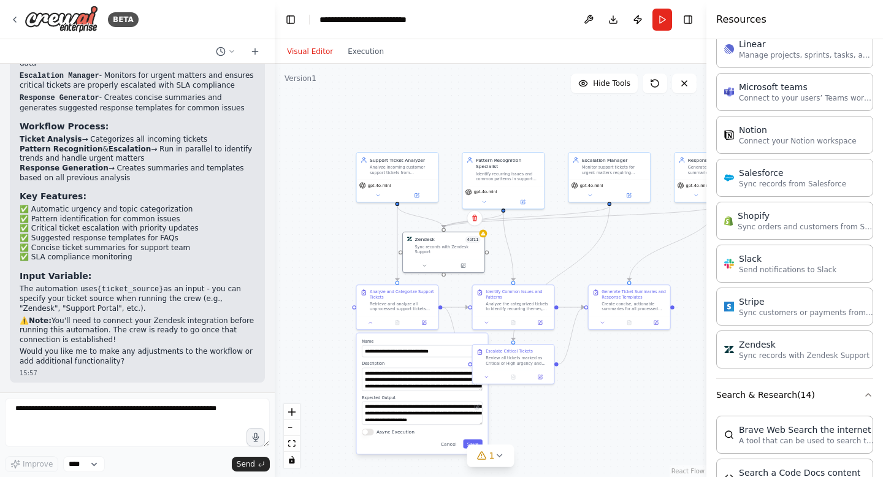
scroll to position [1093, 0]
